Goal: Information Seeking & Learning: Understand process/instructions

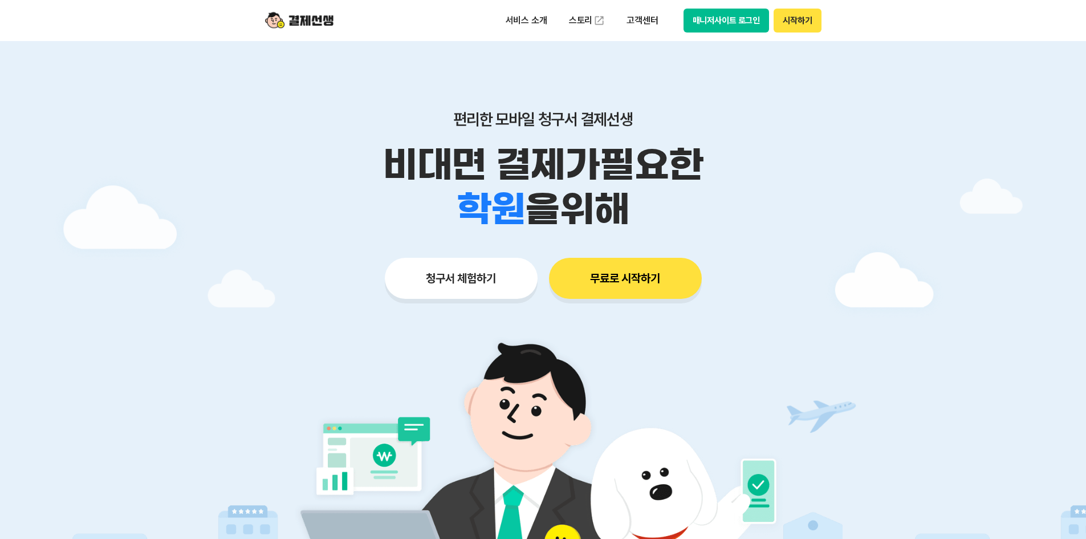
click at [754, 19] on button "매니저사이트 로그인" at bounding box center [727, 21] width 86 height 24
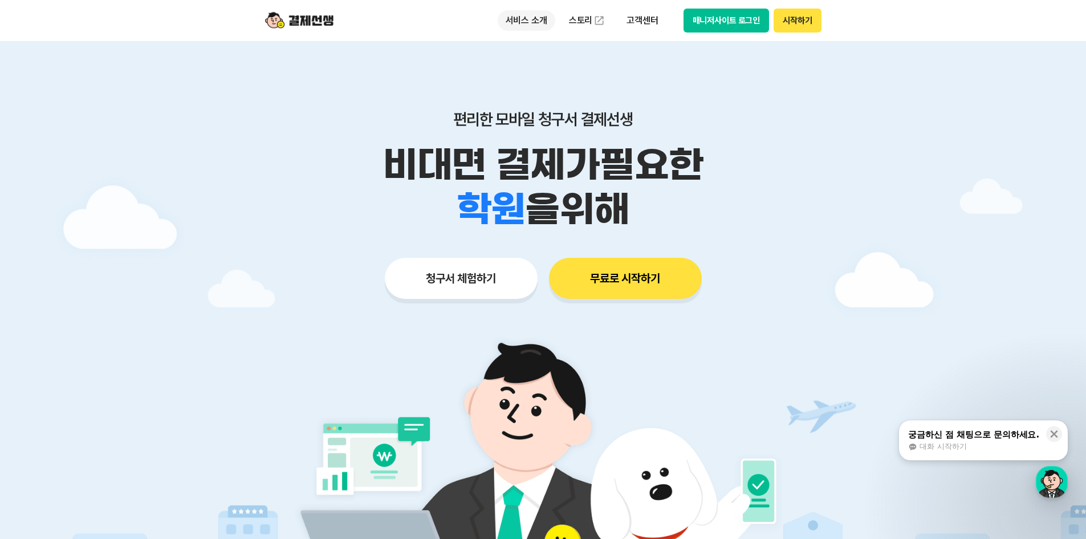
click at [529, 25] on p "서비스 소개" at bounding box center [527, 20] width 58 height 21
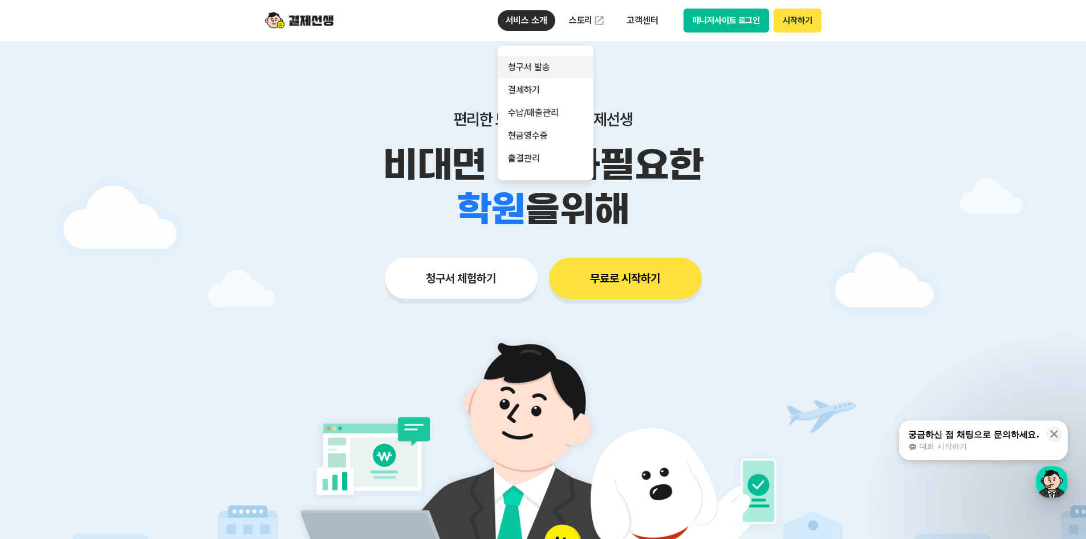
click at [540, 67] on link "청구서 발송" at bounding box center [546, 67] width 96 height 23
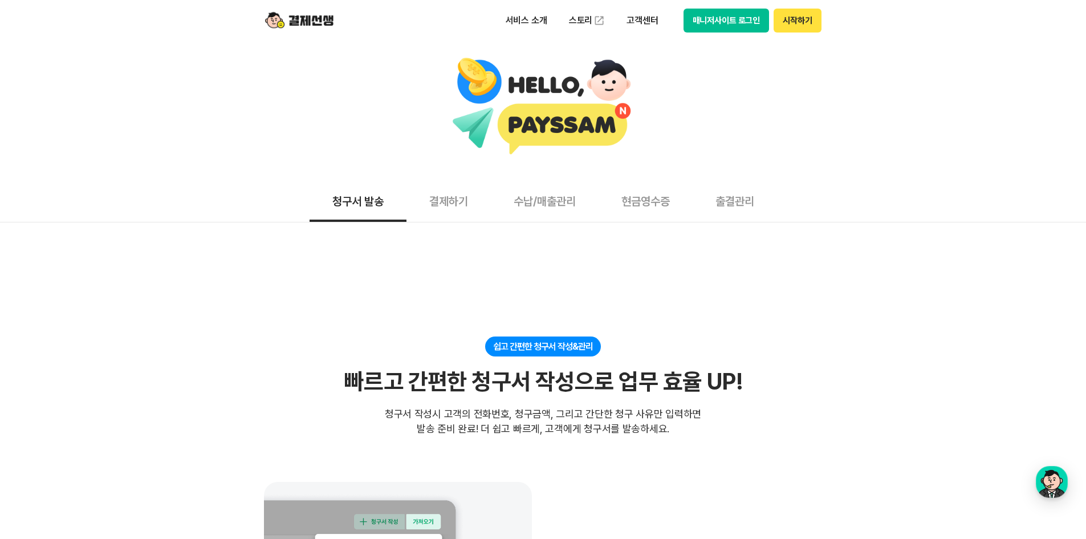
click at [560, 205] on button "수납/매출관리" at bounding box center [545, 201] width 108 height 42
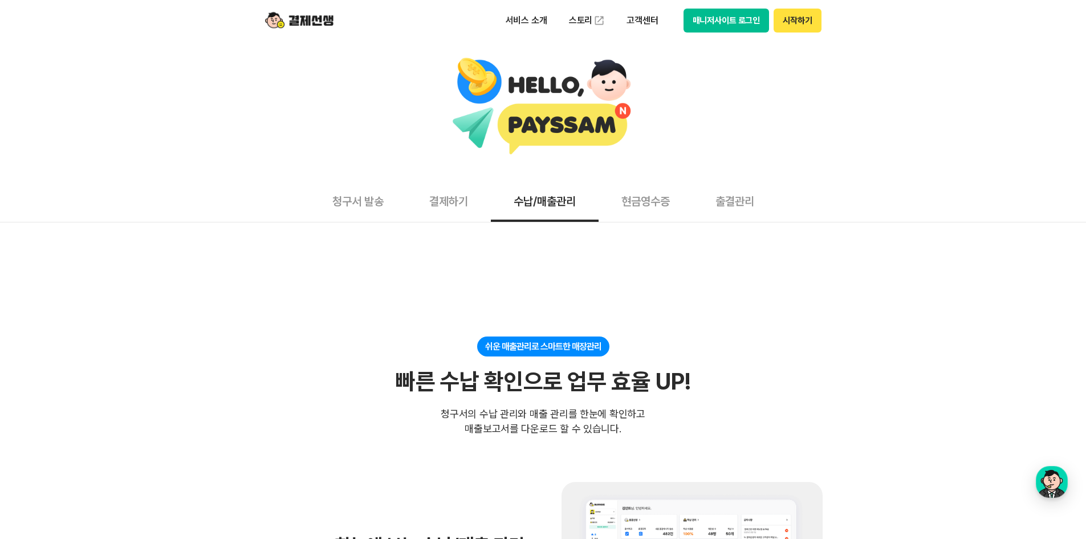
scroll to position [57, 0]
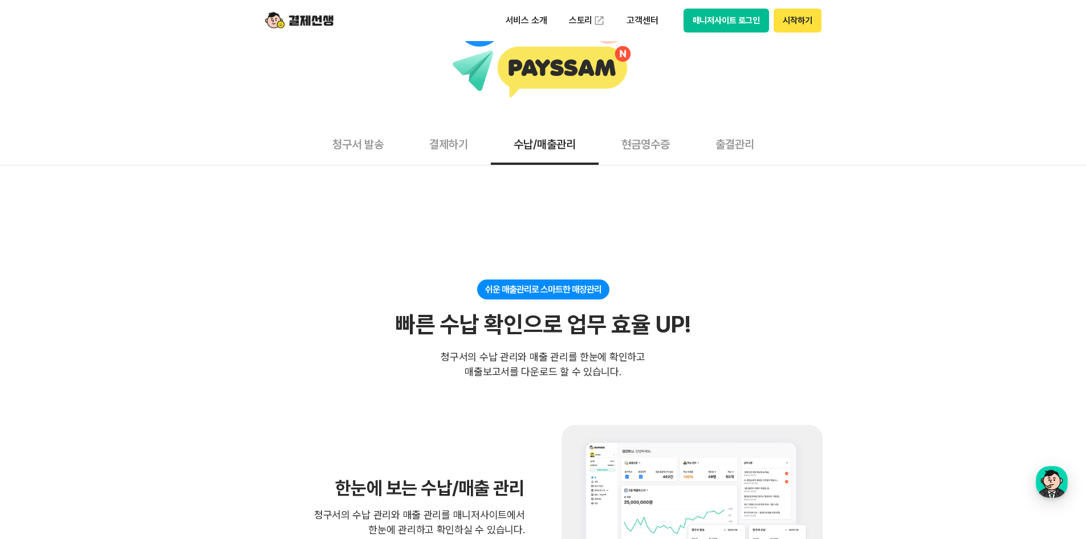
click at [375, 130] on button "청구서 발송" at bounding box center [358, 144] width 97 height 42
